Goal: Task Accomplishment & Management: Use online tool/utility

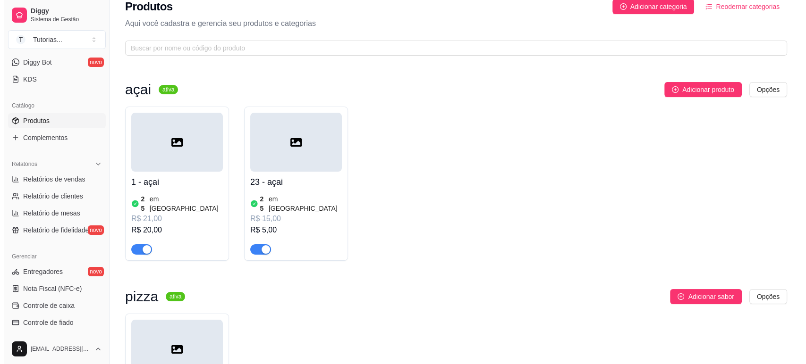
scroll to position [314, 0]
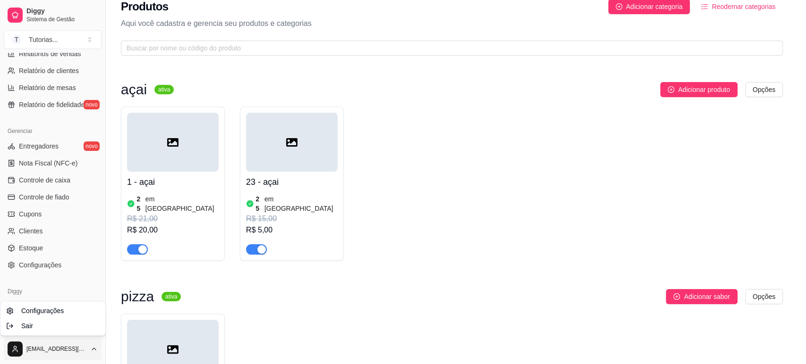
click at [82, 352] on html "Diggy Sistema de Gestão T Tutorias ... Loja aberta Período gratuito até 26/09 A…" at bounding box center [403, 170] width 806 height 364
click at [74, 324] on div "Sair" at bounding box center [52, 326] width 101 height 15
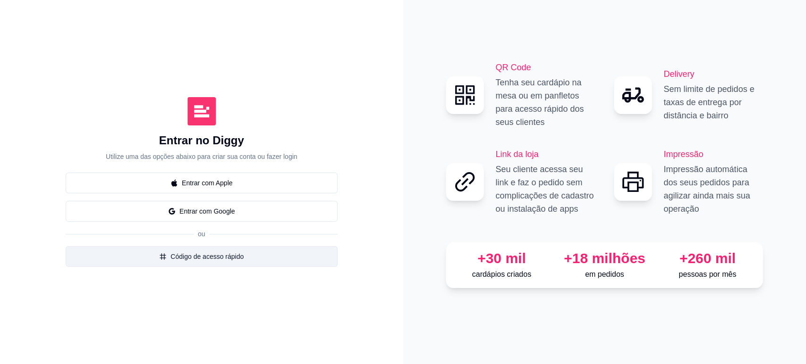
click at [186, 256] on button "Código de acesso rápido" at bounding box center [202, 256] width 272 height 21
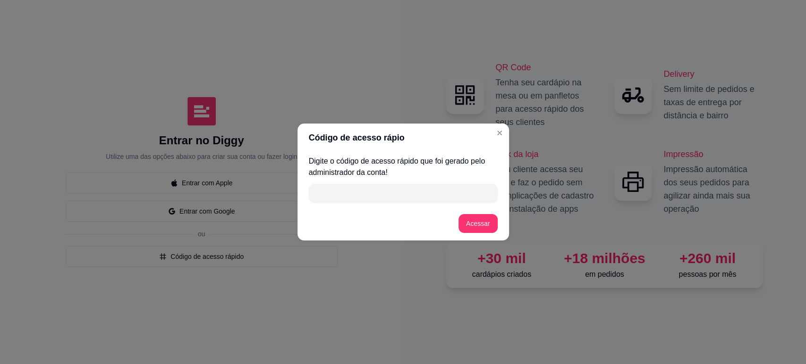
click at [356, 200] on input "" at bounding box center [402, 193] width 177 height 19
type input "B6B7E"
